Goal: Navigation & Orientation: Find specific page/section

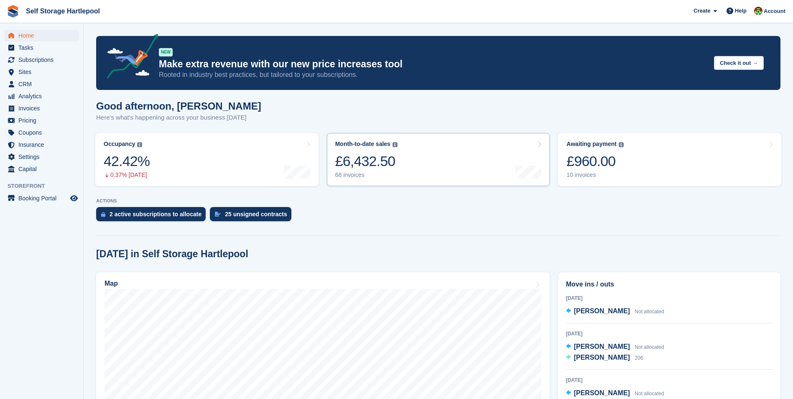
click at [365, 158] on div "£6,432.50" at bounding box center [366, 161] width 62 height 17
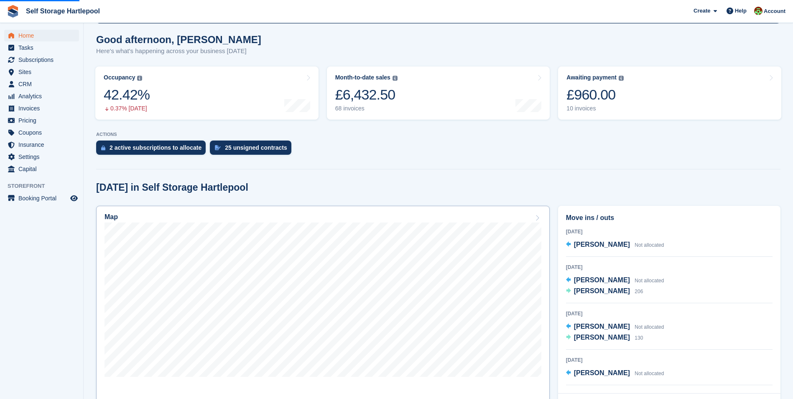
scroll to position [167, 0]
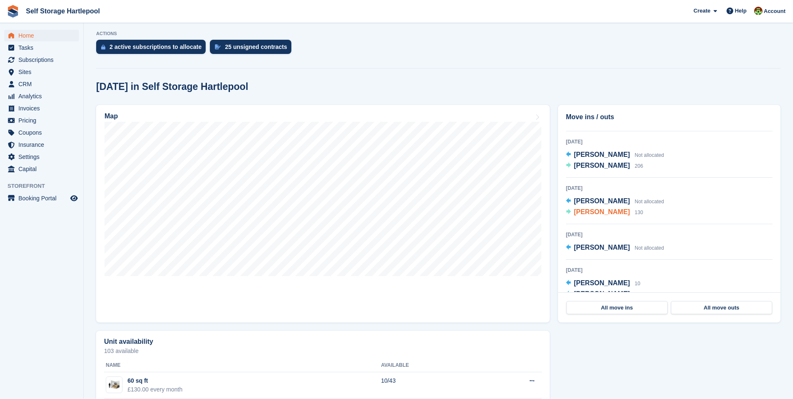
scroll to position [38, 0]
